Goal: Find specific page/section: Find specific page/section

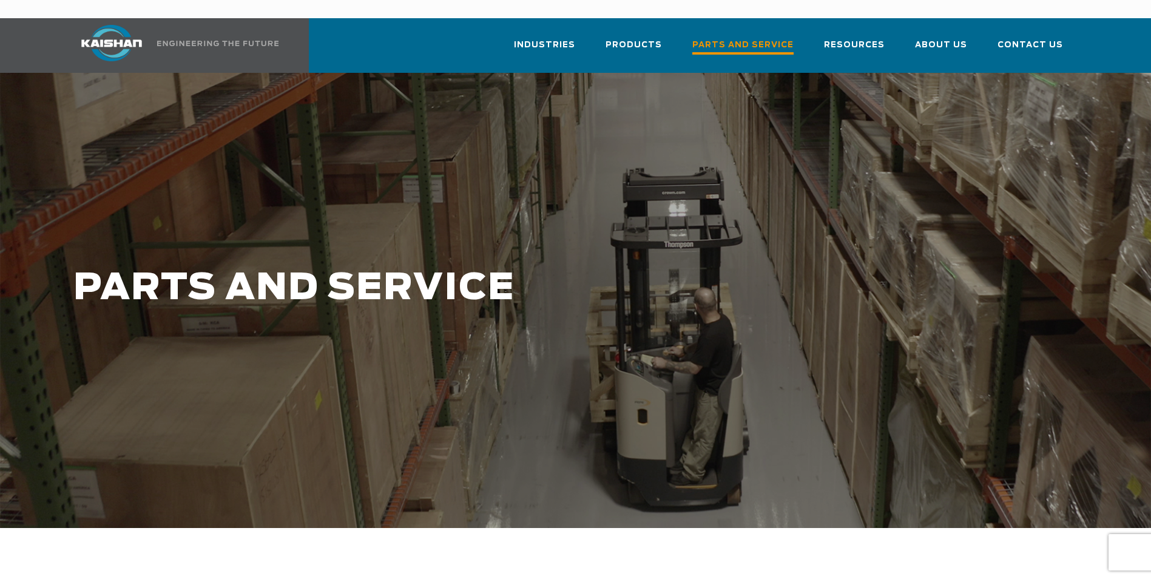
click at [745, 38] on span "Parts and Service" at bounding box center [742, 46] width 101 height 16
